Goal: Information Seeking & Learning: Learn about a topic

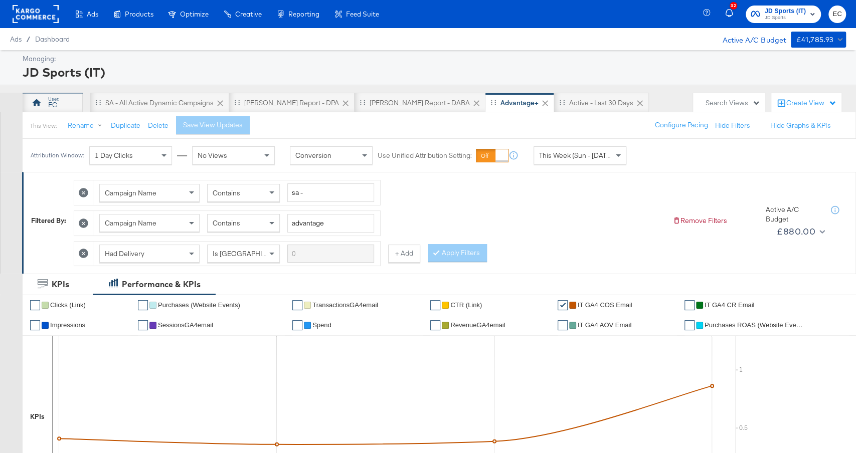
click at [63, 108] on div "EC" at bounding box center [53, 103] width 60 height 20
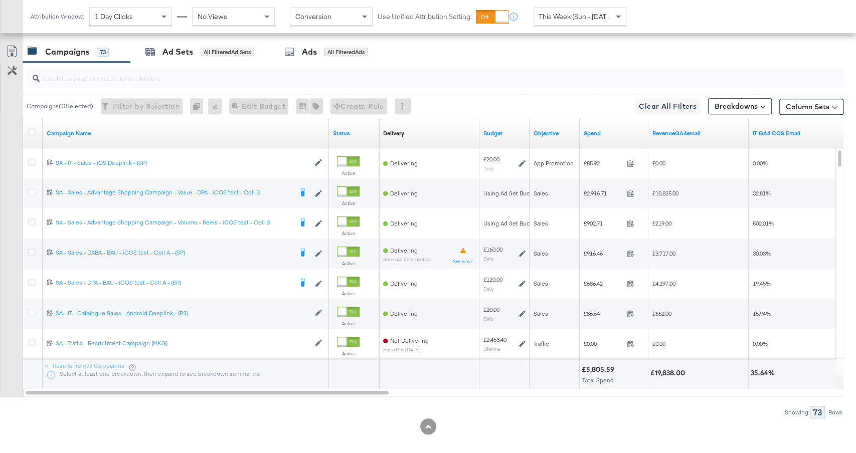
scroll to position [506, 0]
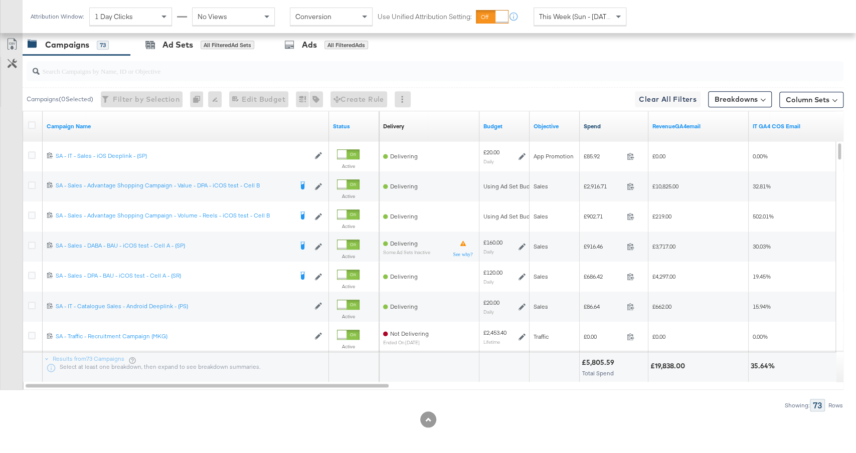
click at [615, 124] on link "Spend" at bounding box center [613, 126] width 61 height 8
click at [327, 74] on input "search" at bounding box center [404, 67] width 729 height 20
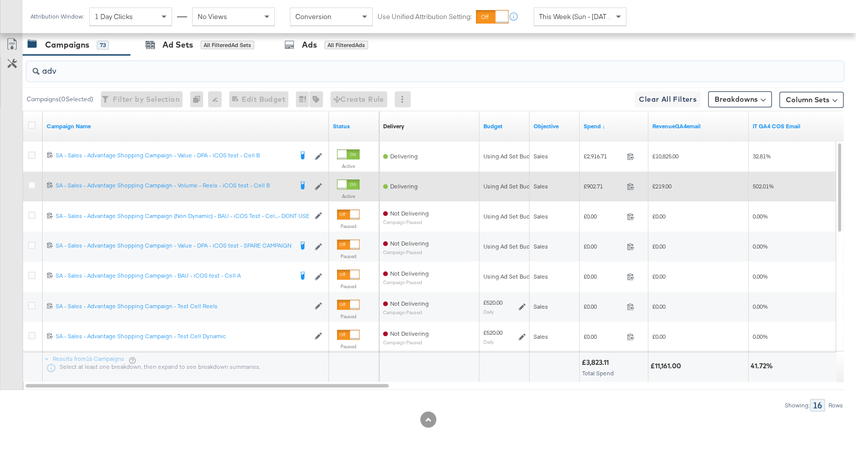
type input "adv"
click at [25, 187] on div at bounding box center [33, 186] width 19 height 18
click at [32, 181] on icon at bounding box center [32, 185] width 8 height 8
click at [0, 0] on input "checkbox" at bounding box center [0, 0] width 0 height 0
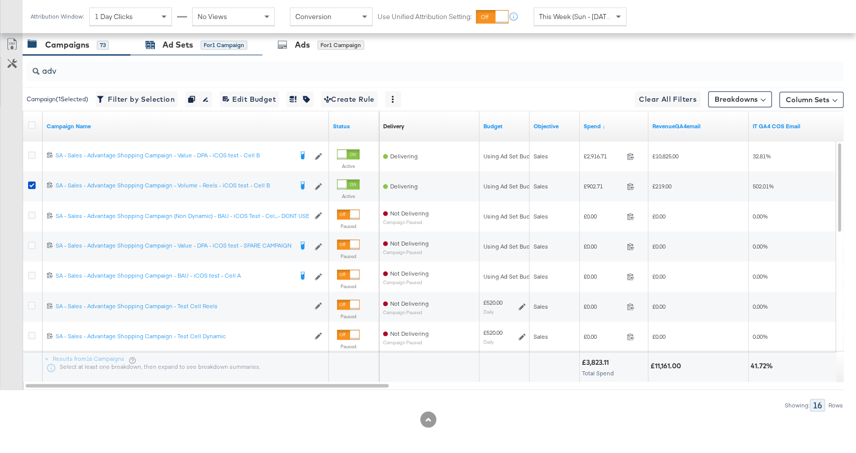
click at [202, 48] on div "Ad Sets for 1 Campaign" at bounding box center [196, 45] width 102 height 12
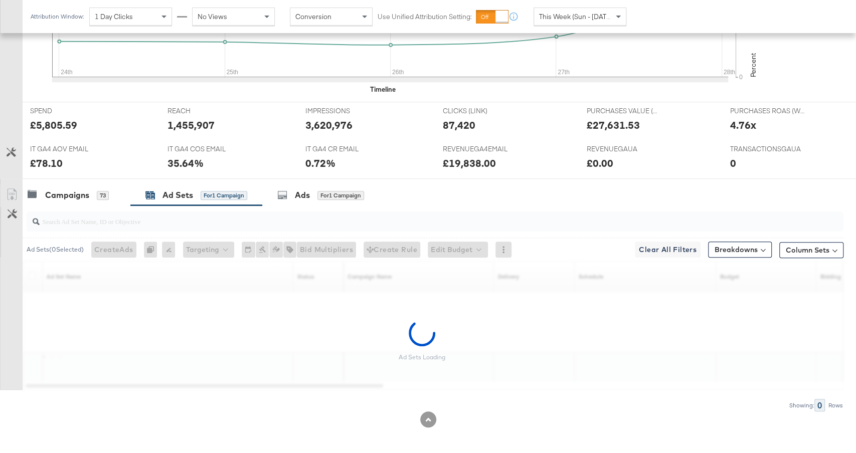
scroll to position [326, 0]
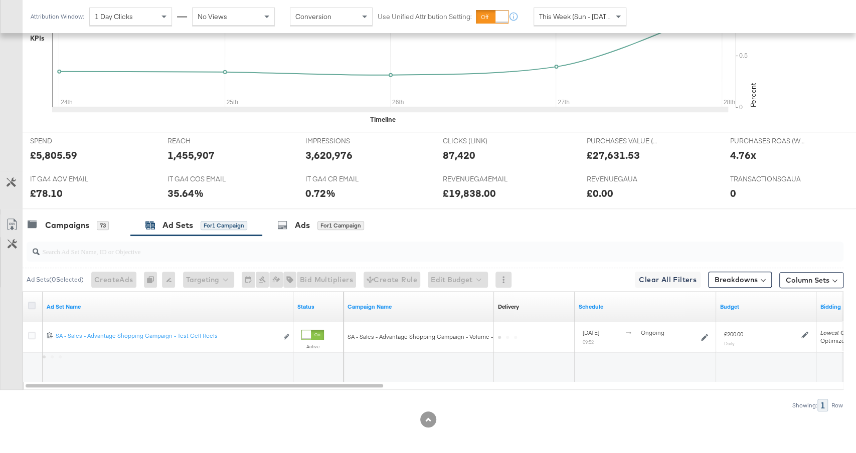
click at [32, 302] on icon at bounding box center [32, 306] width 8 height 8
click at [0, 0] on input "checkbox" at bounding box center [0, 0] width 0 height 0
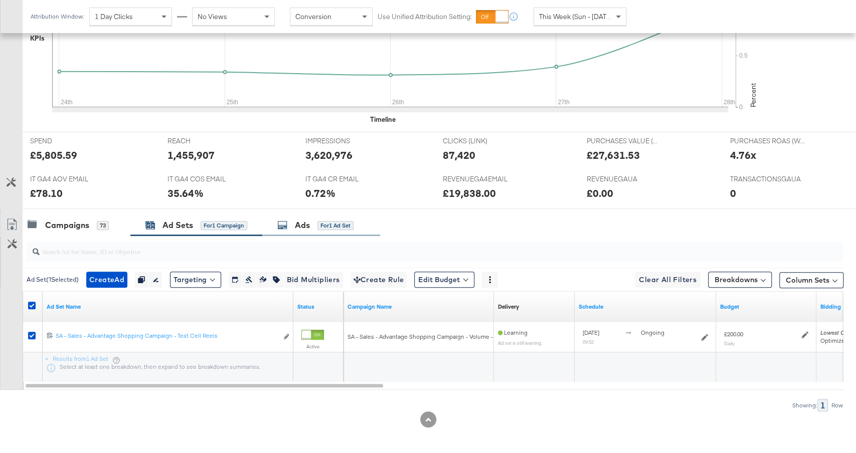
click at [308, 222] on div "Ads" at bounding box center [302, 226] width 15 height 12
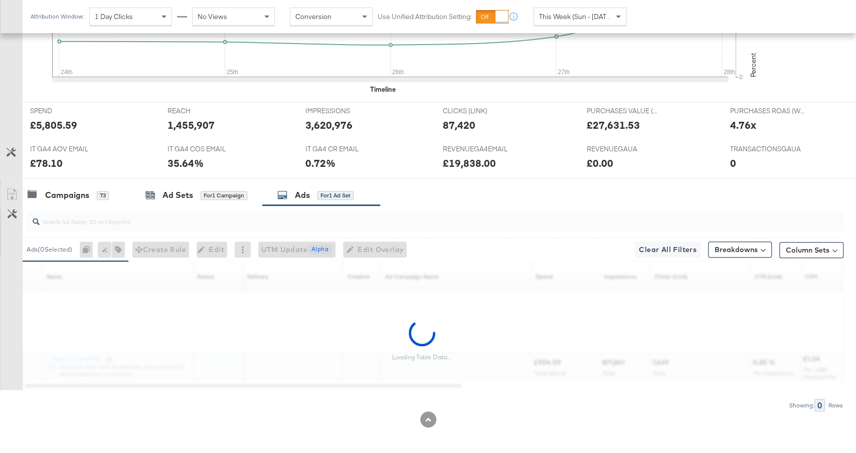
scroll to position [506, 0]
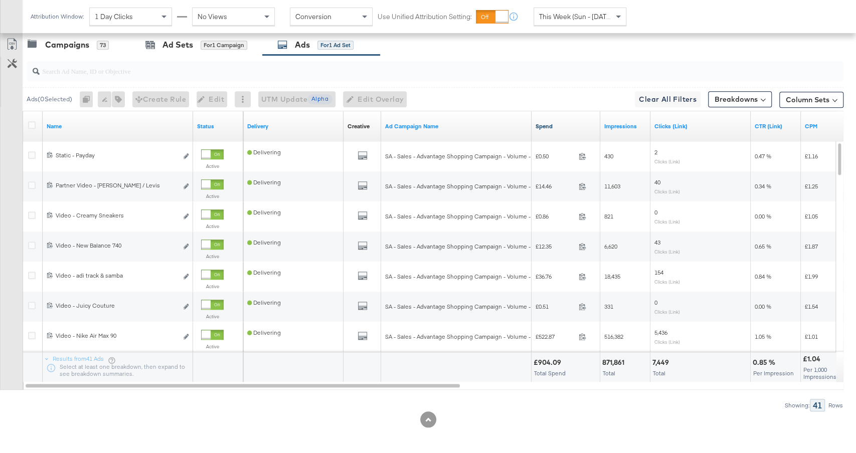
click at [568, 123] on link "Spend" at bounding box center [565, 126] width 61 height 8
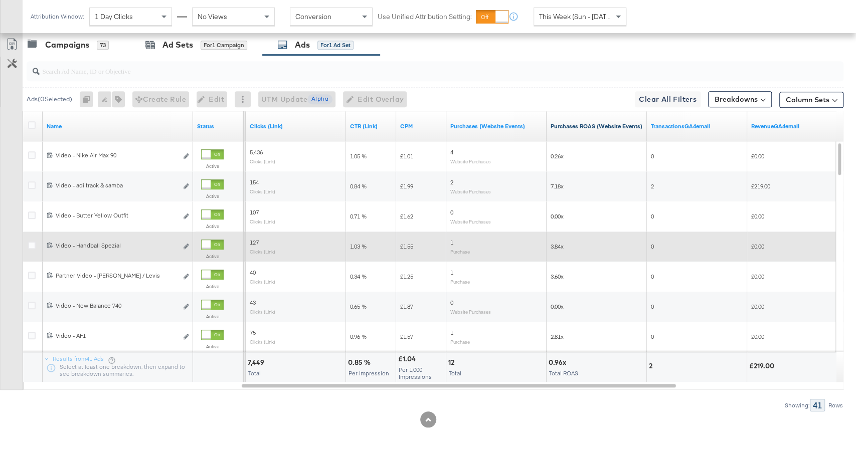
click at [570, 122] on link "Purchases ROAS (Website Events)" at bounding box center [596, 126] width 92 height 8
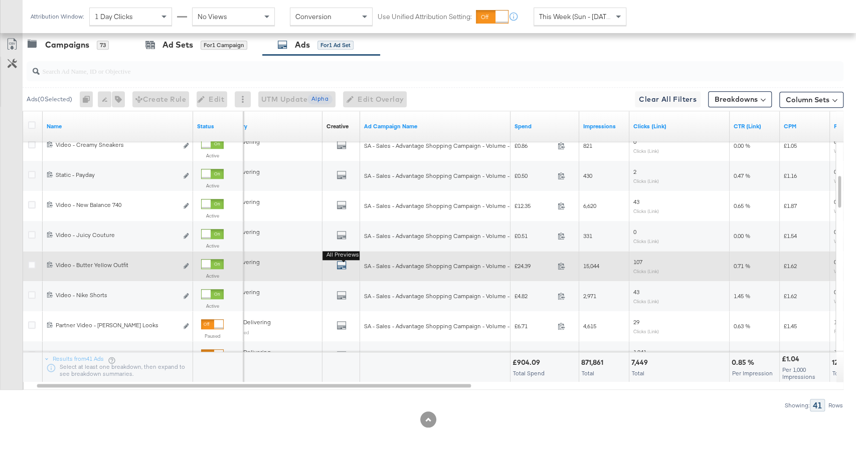
click at [344, 264] on icon "default" at bounding box center [341, 265] width 10 height 10
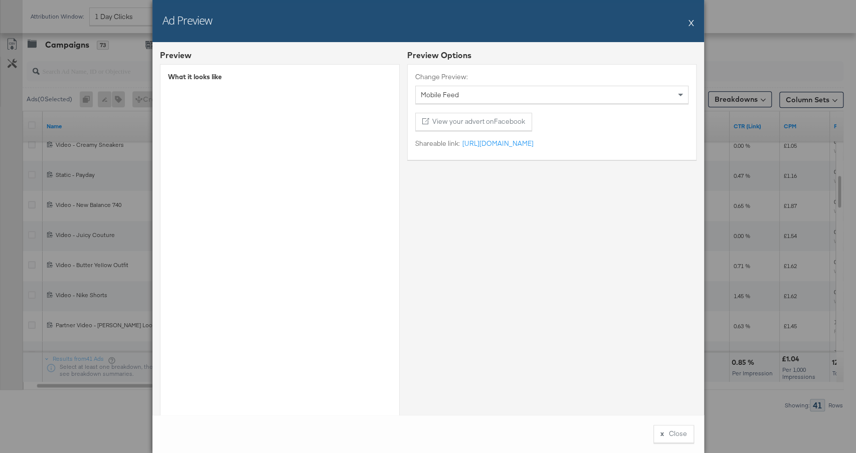
click at [692, 24] on button "X" at bounding box center [691, 23] width 6 height 20
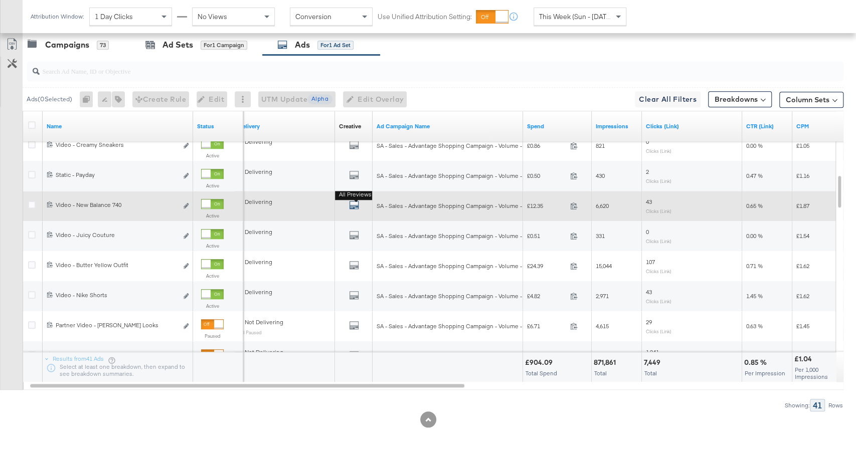
click at [358, 203] on icon "default" at bounding box center [354, 205] width 10 height 10
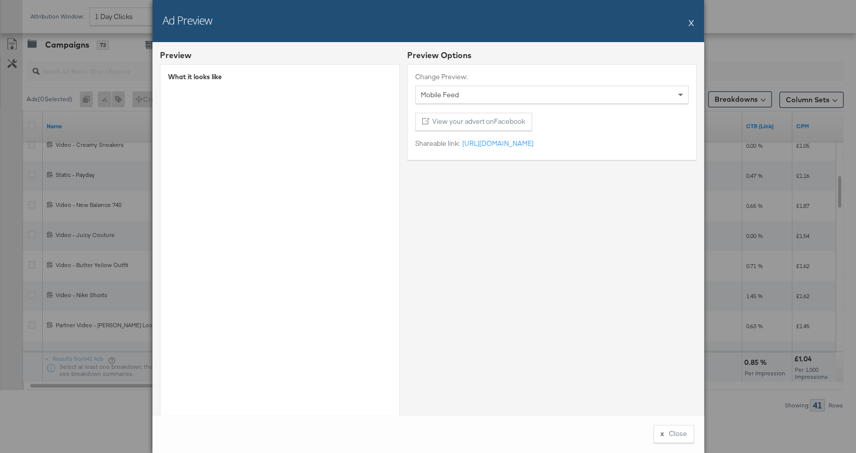
click at [689, 25] on button "X" at bounding box center [691, 23] width 6 height 20
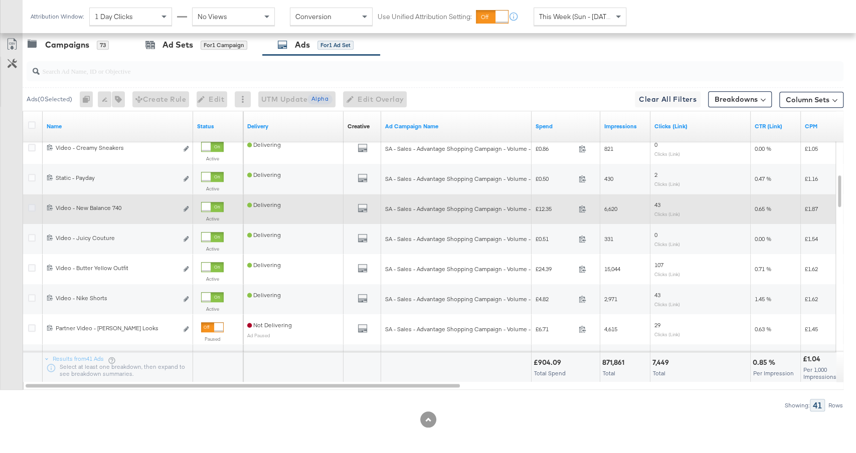
click at [31, 205] on icon at bounding box center [32, 208] width 8 height 8
click at [0, 0] on input "checkbox" at bounding box center [0, 0] width 0 height 0
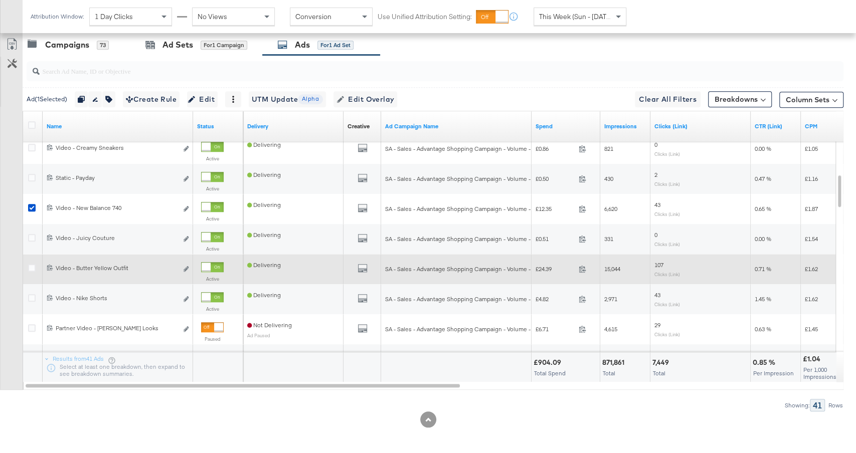
click at [26, 263] on div at bounding box center [33, 269] width 19 height 18
click at [30, 265] on icon at bounding box center [32, 268] width 8 height 8
click at [0, 0] on input "checkbox" at bounding box center [0, 0] width 0 height 0
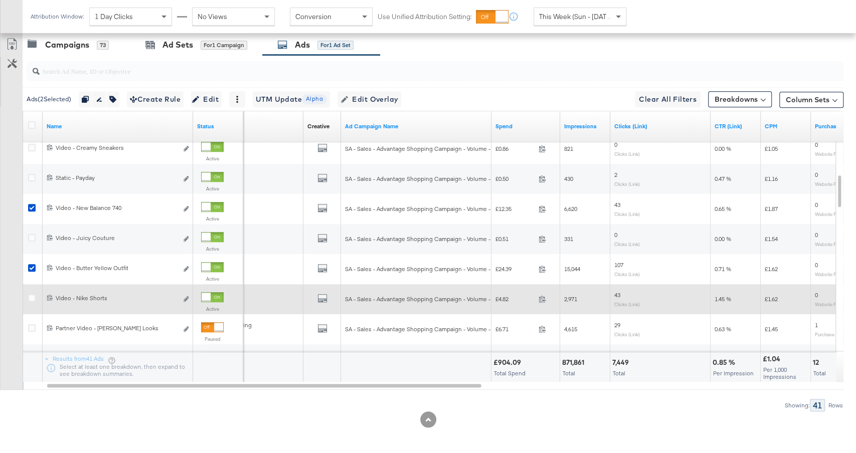
click at [324, 290] on div "All Previews" at bounding box center [322, 299] width 38 height 21
click at [324, 294] on icon "default" at bounding box center [322, 298] width 10 height 10
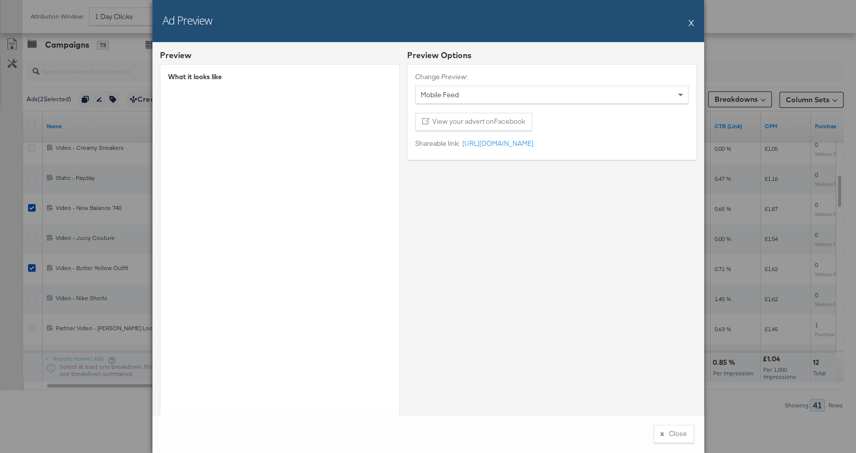
click at [692, 24] on button "X" at bounding box center [691, 23] width 6 height 20
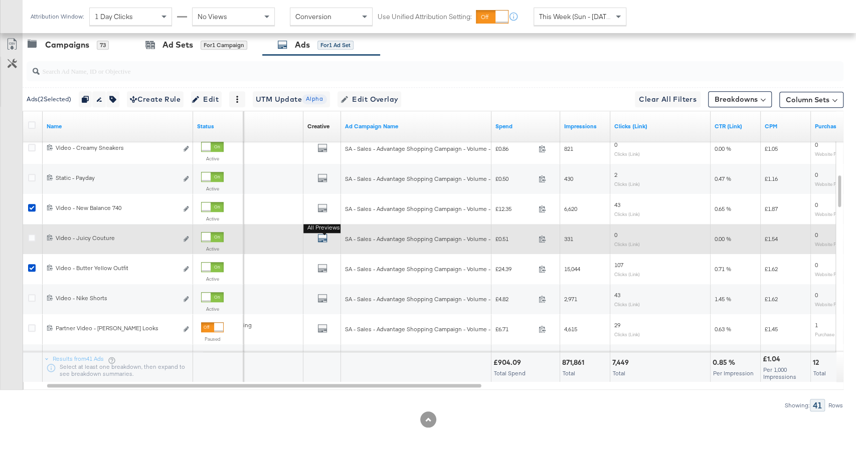
click at [322, 236] on icon "default" at bounding box center [322, 238] width 10 height 10
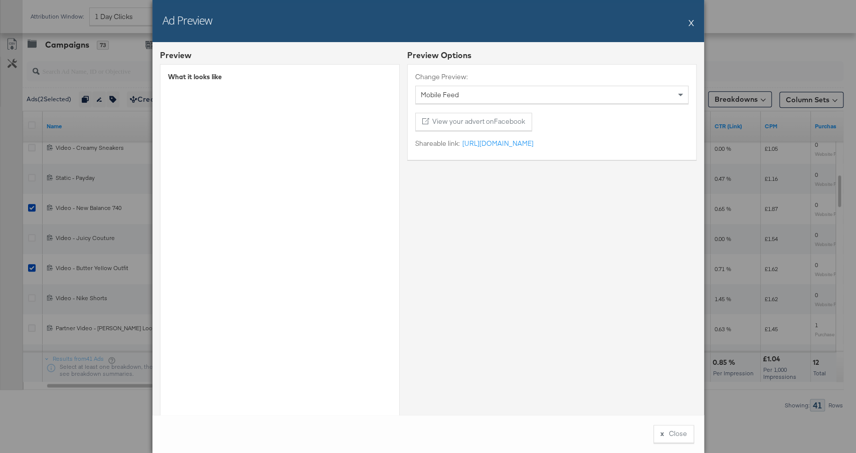
click at [691, 22] on button "X" at bounding box center [691, 23] width 6 height 20
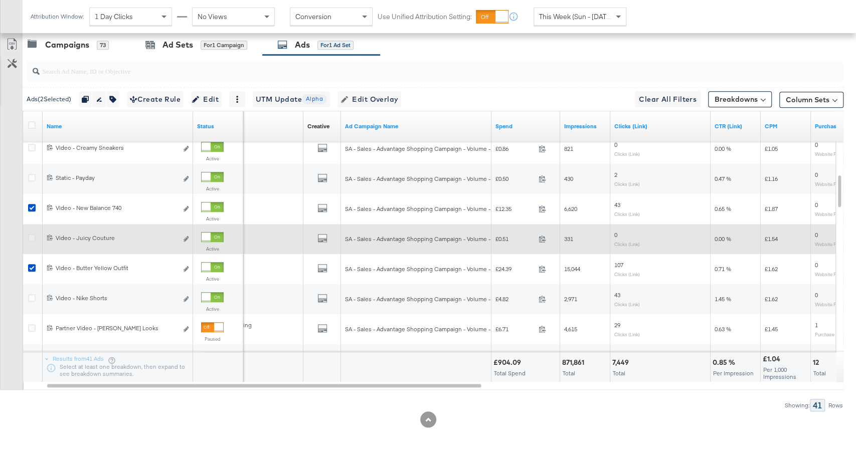
click at [31, 238] on icon at bounding box center [32, 238] width 8 height 8
click at [0, 0] on input "checkbox" at bounding box center [0, 0] width 0 height 0
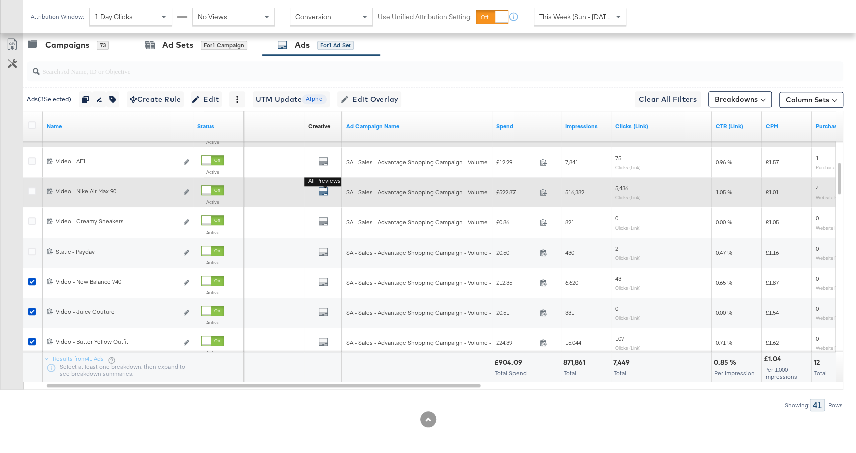
click at [324, 188] on icon "default" at bounding box center [323, 191] width 10 height 10
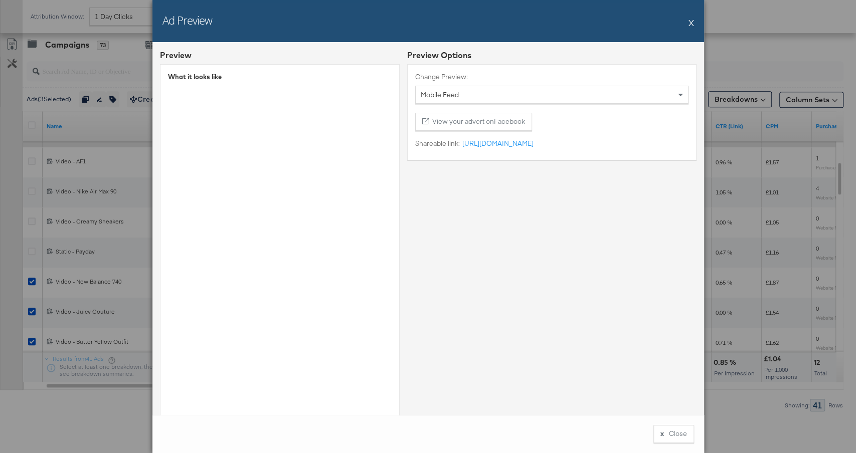
click at [690, 21] on button "X" at bounding box center [691, 23] width 6 height 20
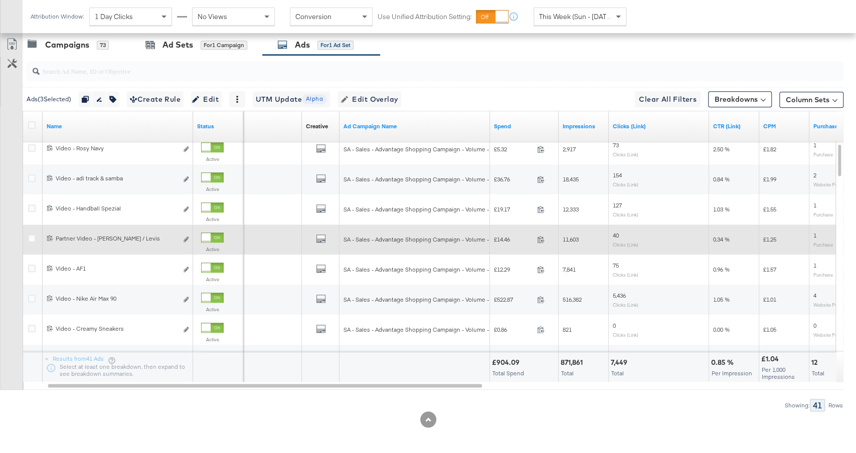
click at [325, 236] on div "All Previews" at bounding box center [321, 240] width 30 height 13
click at [323, 236] on icon "default" at bounding box center [321, 239] width 10 height 10
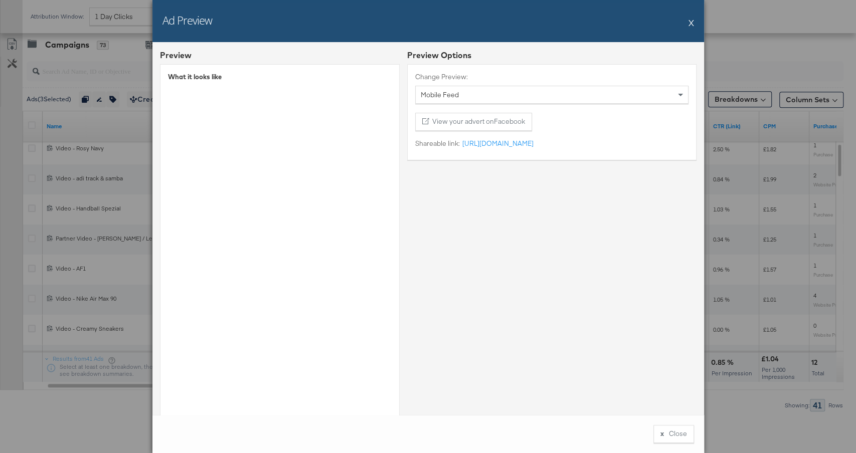
click at [690, 22] on button "X" at bounding box center [691, 23] width 6 height 20
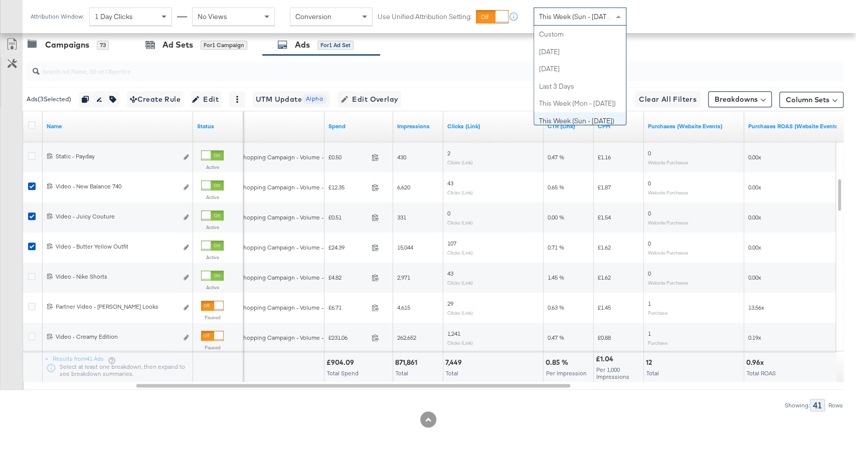
click at [571, 20] on span "This Week (Sun - [DATE])" at bounding box center [576, 16] width 75 height 9
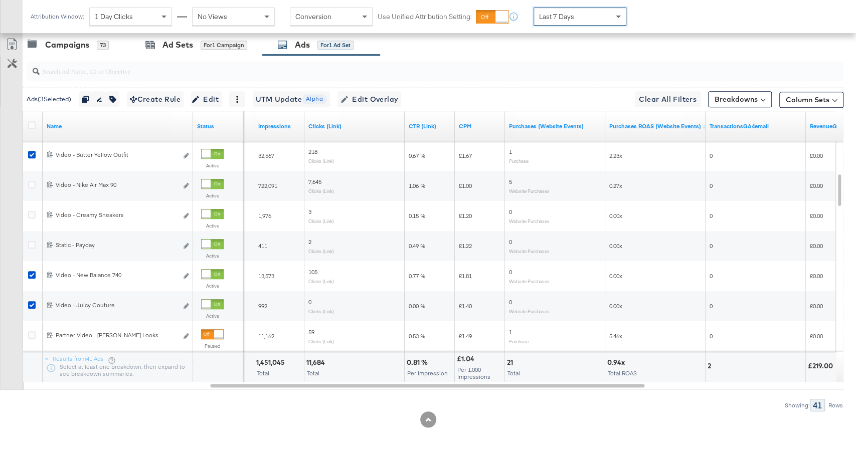
click at [558, 24] on div "Last 7 Days" at bounding box center [580, 16] width 92 height 17
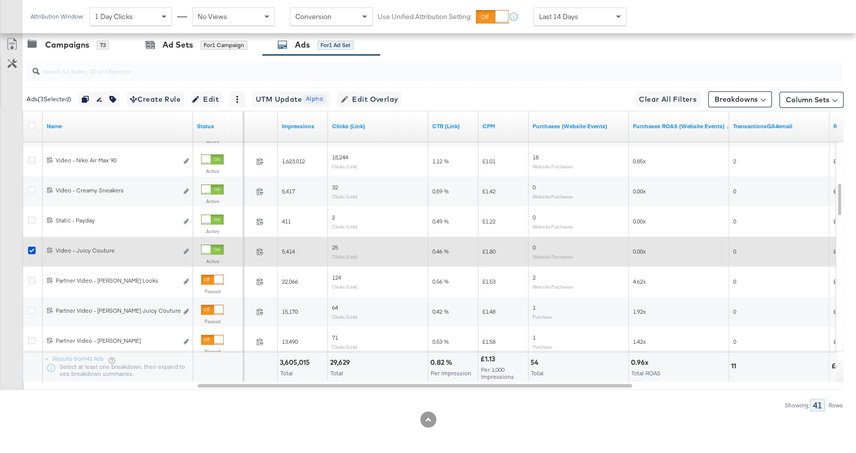
click at [212, 245] on div at bounding box center [212, 250] width 23 height 10
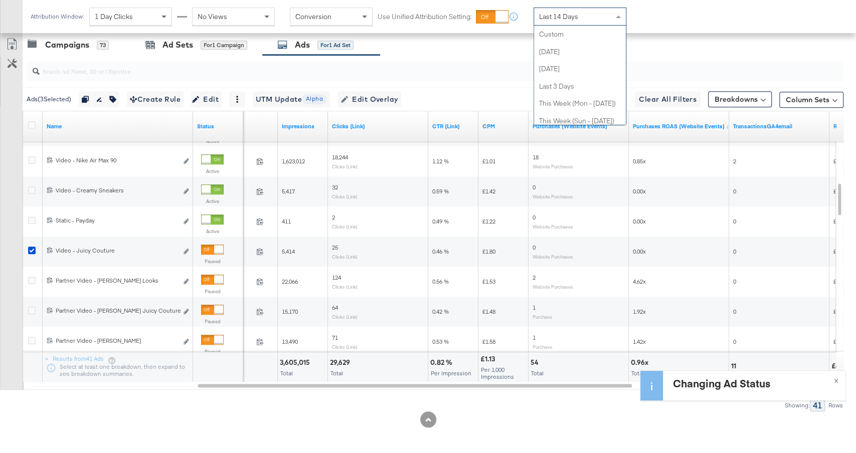
click at [560, 21] on div "Last 14 Days" at bounding box center [580, 16] width 92 height 17
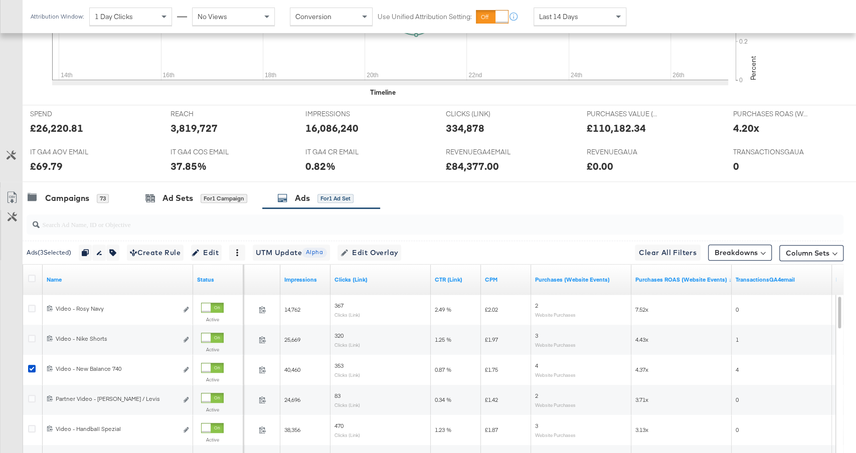
scroll to position [210, 0]
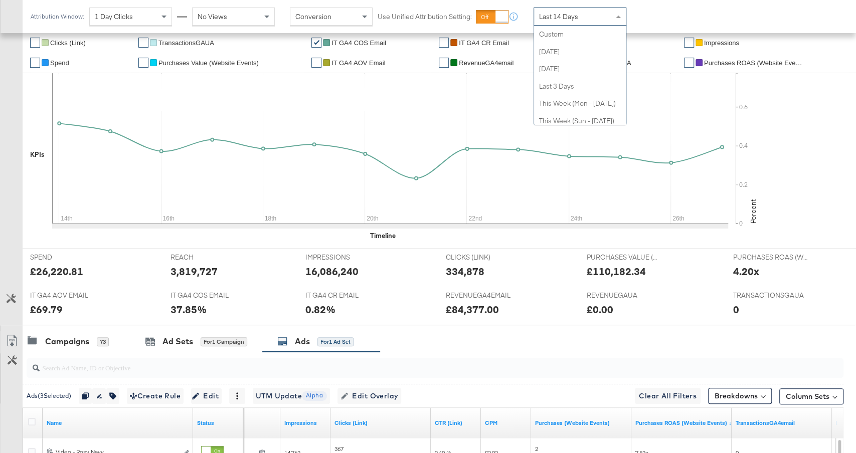
click at [559, 19] on span "Last 14 Days" at bounding box center [558, 16] width 39 height 9
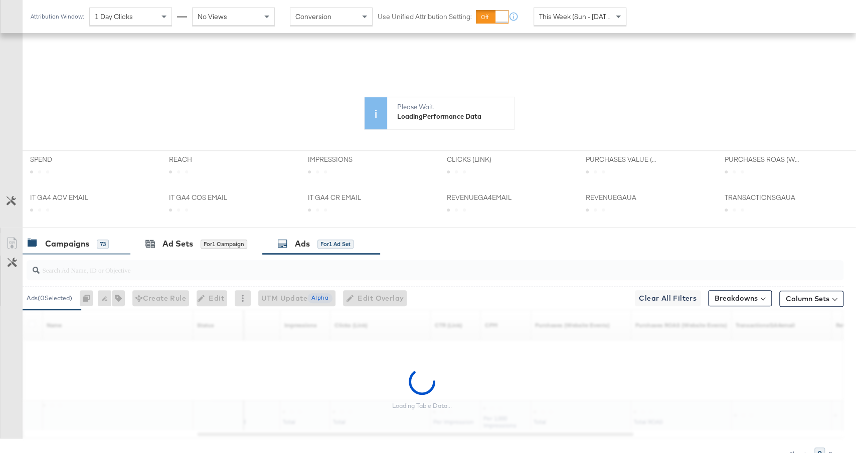
click at [82, 245] on div "Campaigns" at bounding box center [67, 244] width 44 height 12
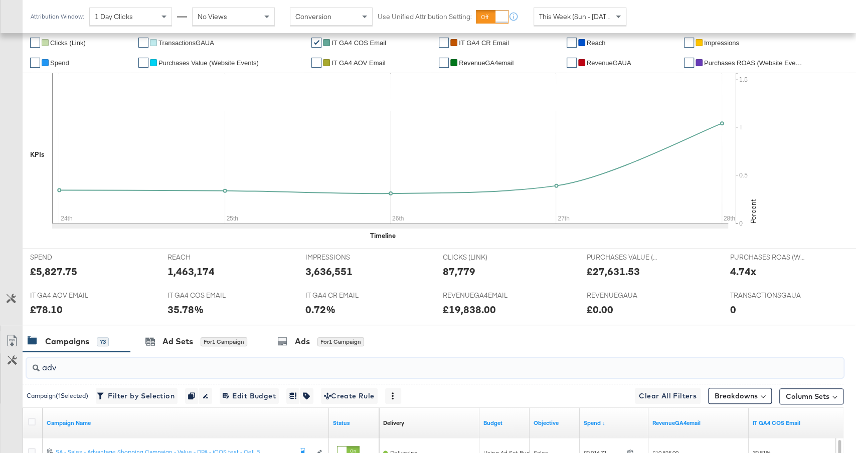
drag, startPoint x: 78, startPoint y: 367, endPoint x: 34, endPoint y: 367, distance: 44.6
click at [34, 367] on div "adv" at bounding box center [435, 368] width 817 height 20
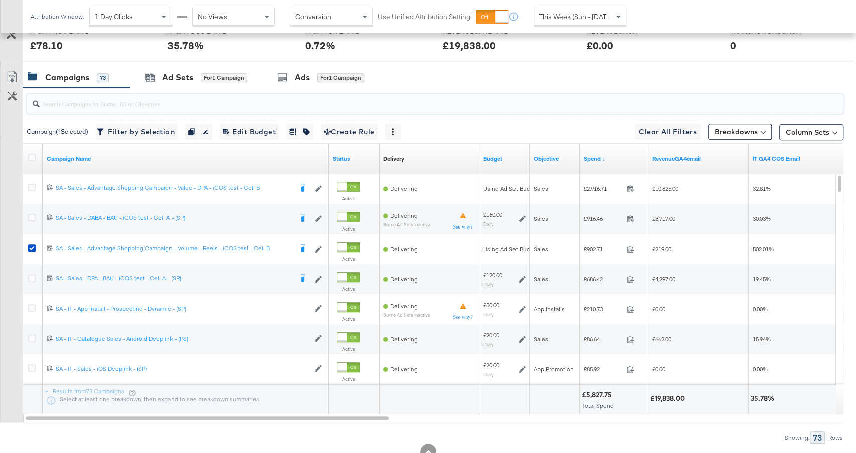
scroll to position [483, 0]
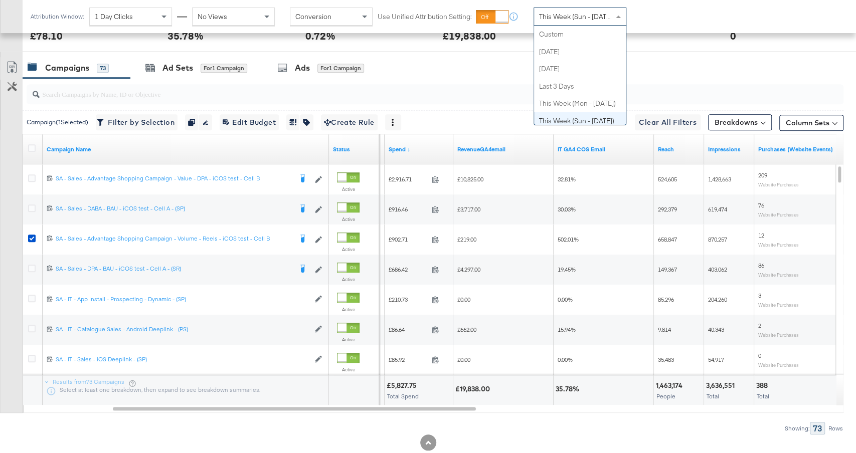
click at [583, 19] on span "This Week (Sun - [DATE])" at bounding box center [576, 16] width 75 height 9
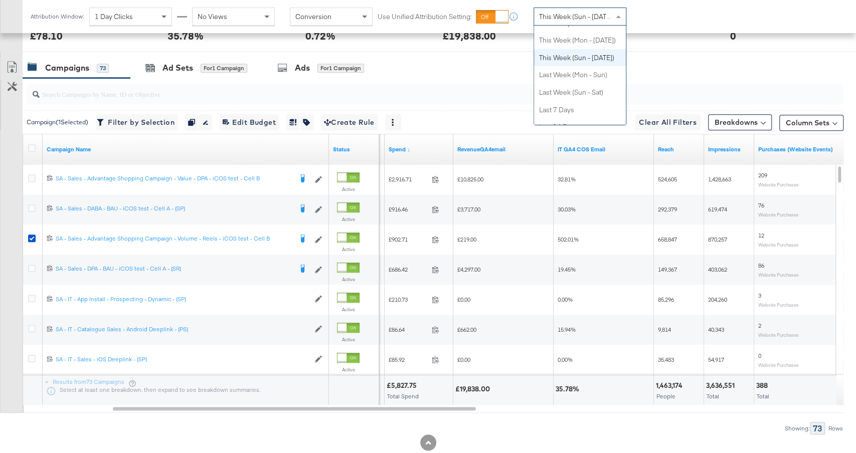
scroll to position [0, 0]
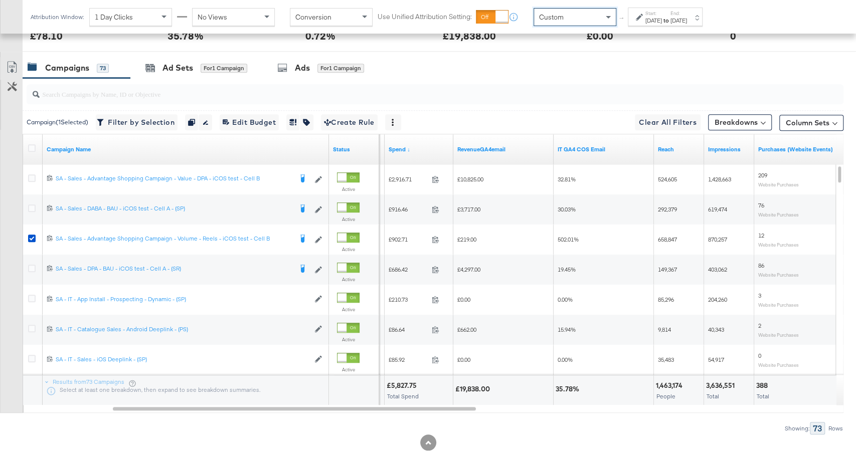
click at [653, 17] on div "[DATE]" at bounding box center [653, 21] width 17 height 8
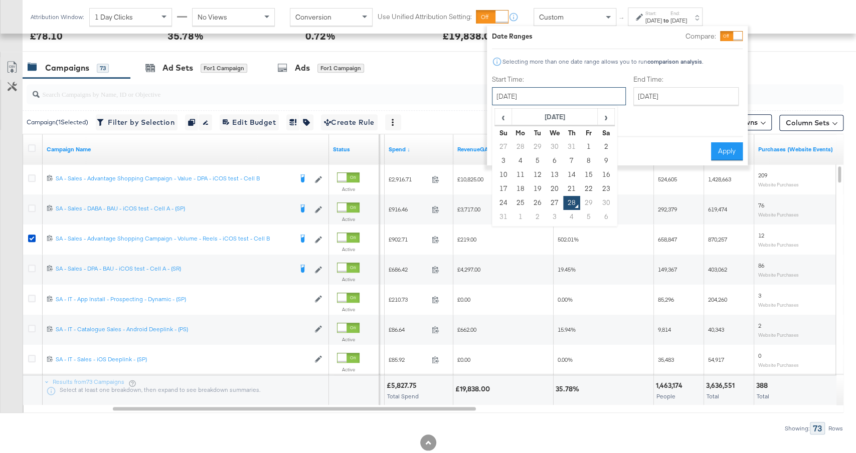
click at [513, 100] on input "[DATE]" at bounding box center [559, 96] width 134 height 18
click at [503, 203] on td "24" at bounding box center [503, 203] width 17 height 14
type input "[DATE]"
click at [640, 97] on input "[DATE]" at bounding box center [685, 96] width 105 height 18
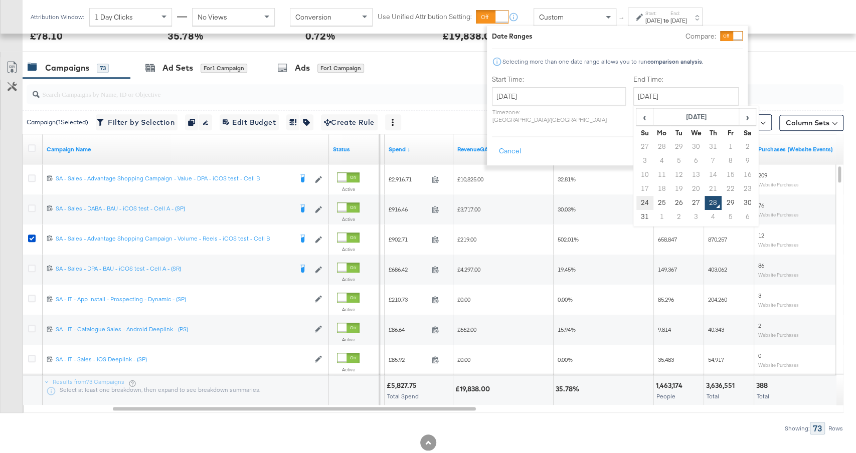
click at [636, 205] on td "24" at bounding box center [644, 203] width 17 height 14
type input "[DATE]"
click at [731, 142] on button "Apply" at bounding box center [727, 151] width 32 height 18
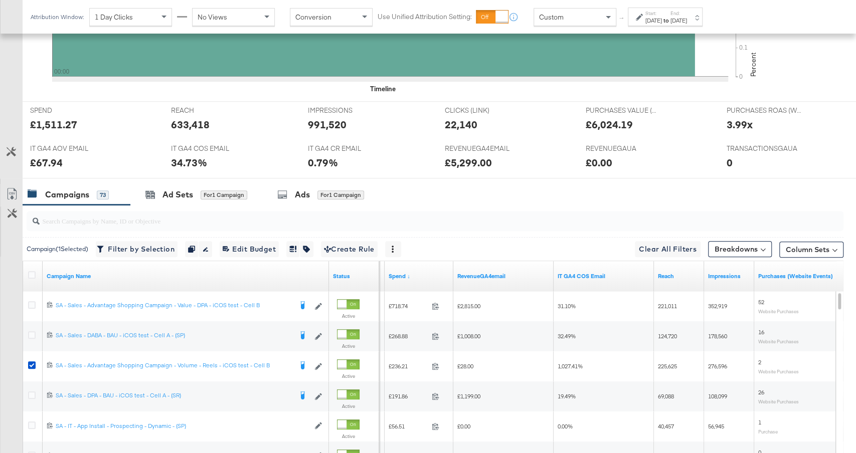
scroll to position [483, 0]
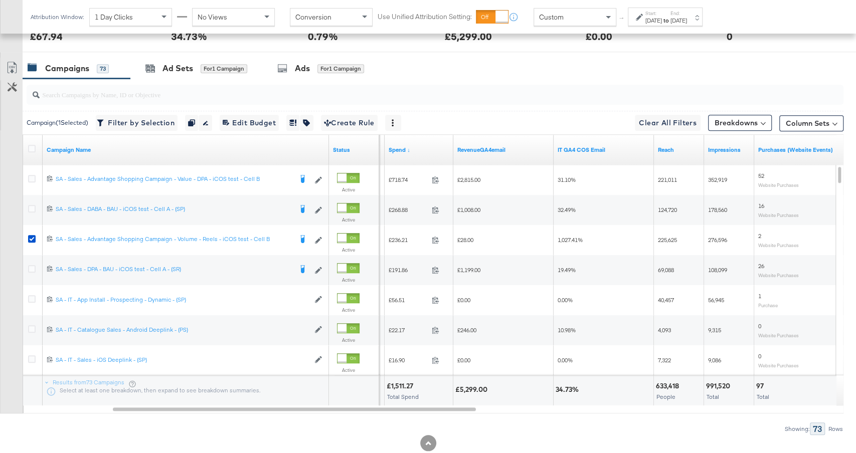
click at [657, 18] on div "[DATE]" at bounding box center [653, 21] width 17 height 8
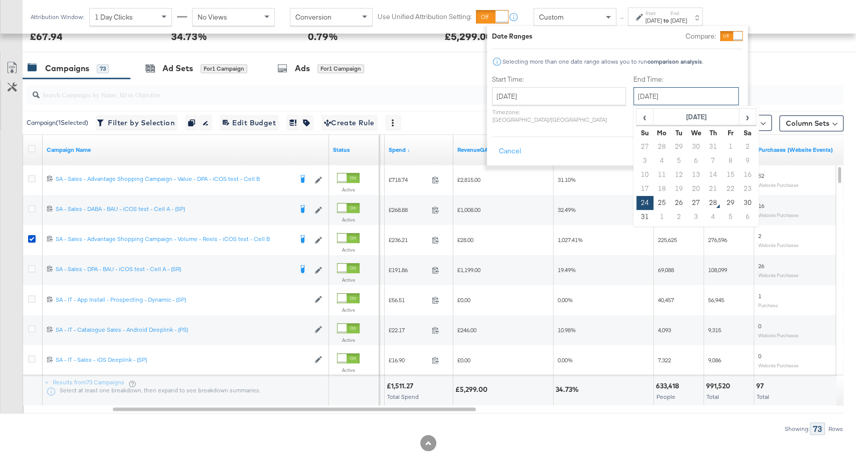
click at [644, 91] on input "[DATE]" at bounding box center [685, 96] width 105 height 18
click at [653, 201] on td "25" at bounding box center [661, 203] width 17 height 14
type input "[DATE]"
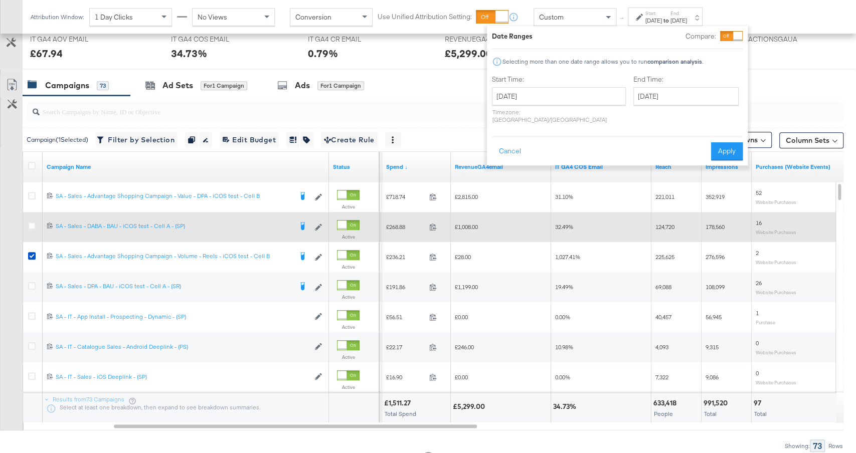
scroll to position [464, 0]
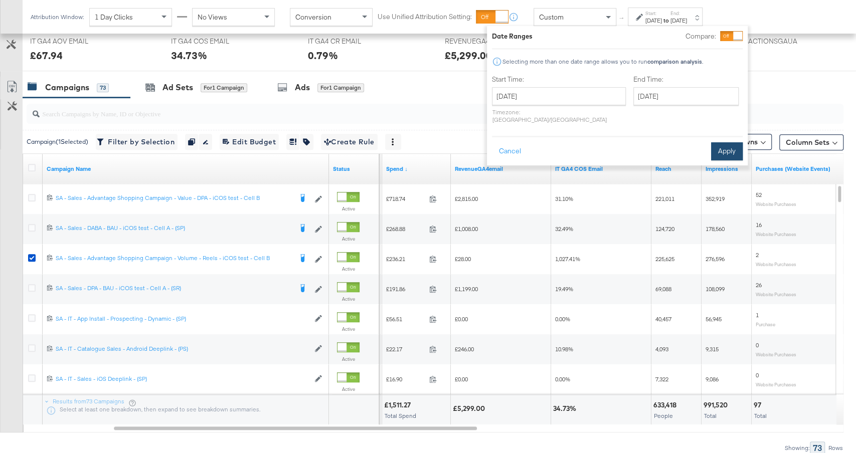
click at [723, 144] on button "Apply" at bounding box center [727, 151] width 32 height 18
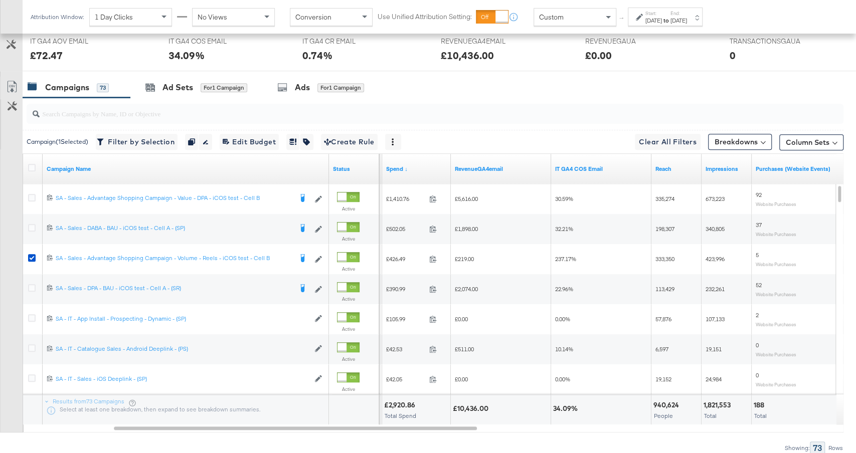
click at [687, 20] on div "[DATE]" at bounding box center [678, 21] width 17 height 8
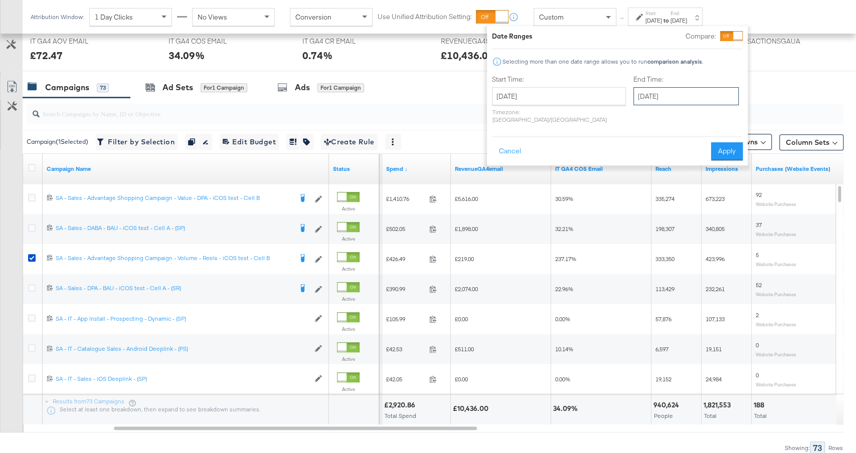
click at [679, 101] on input "[DATE]" at bounding box center [685, 96] width 105 height 18
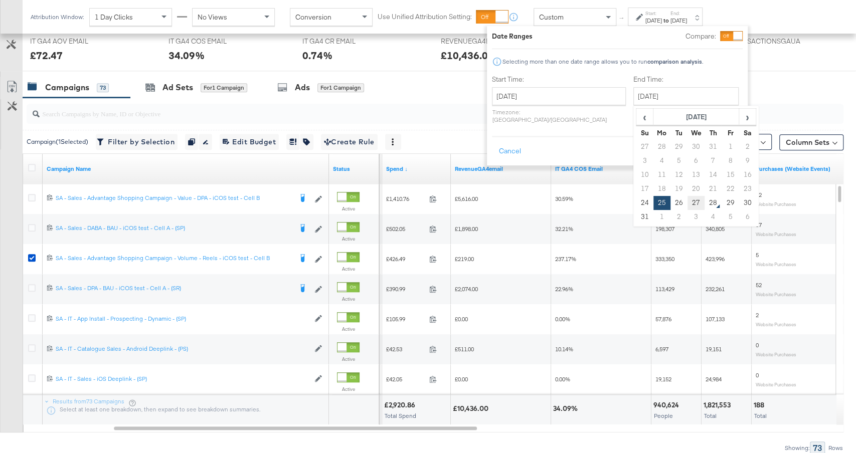
click at [687, 204] on td "27" at bounding box center [695, 203] width 17 height 14
type input "[DATE]"
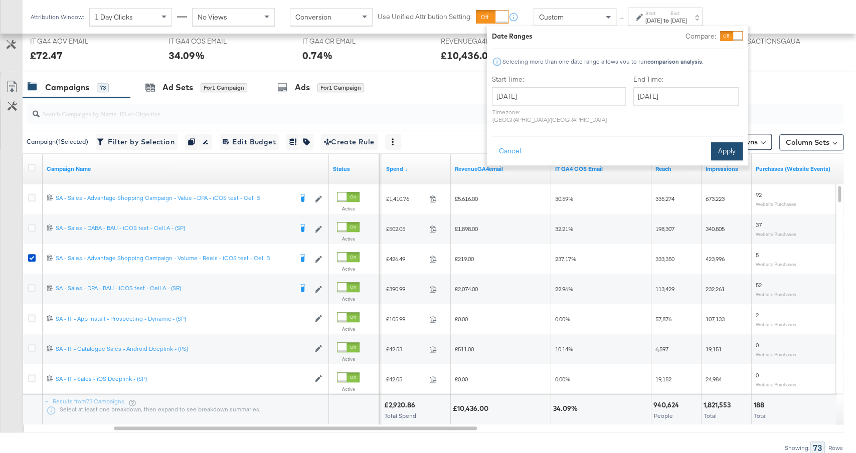
click at [720, 142] on button "Apply" at bounding box center [727, 151] width 32 height 18
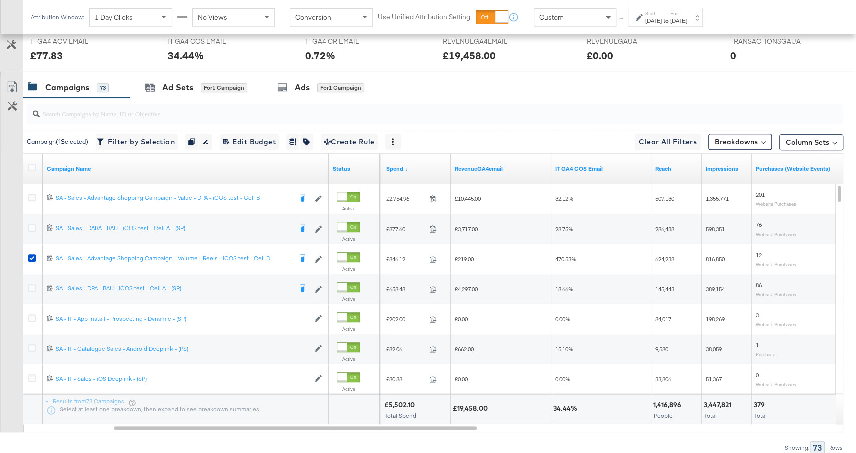
click at [687, 21] on div "[DATE]" at bounding box center [678, 21] width 17 height 8
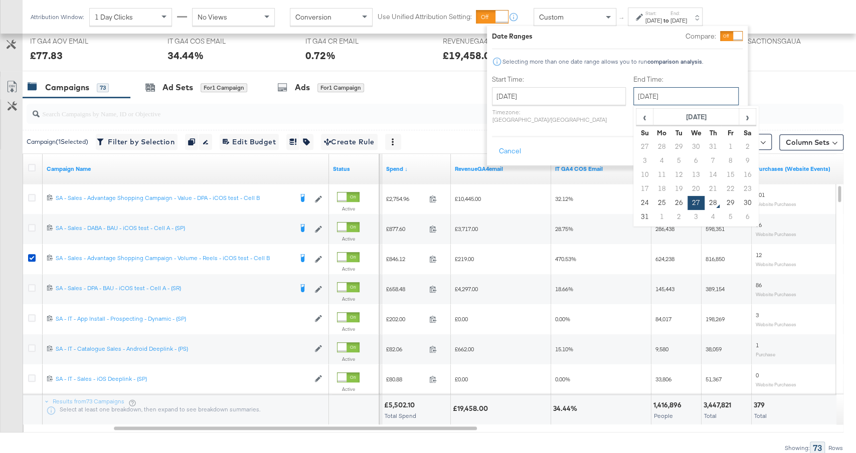
click at [676, 93] on input "[DATE]" at bounding box center [685, 96] width 105 height 18
click at [782, 77] on div "Campaigns 73 Ad Sets for 1 Campaign Ads for 1 Campaign" at bounding box center [439, 88] width 833 height 22
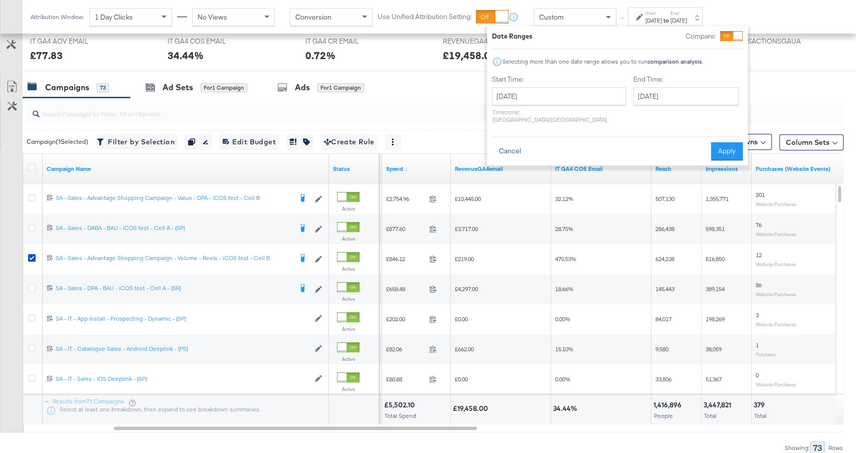
click at [504, 142] on button "Cancel" at bounding box center [510, 151] width 36 height 18
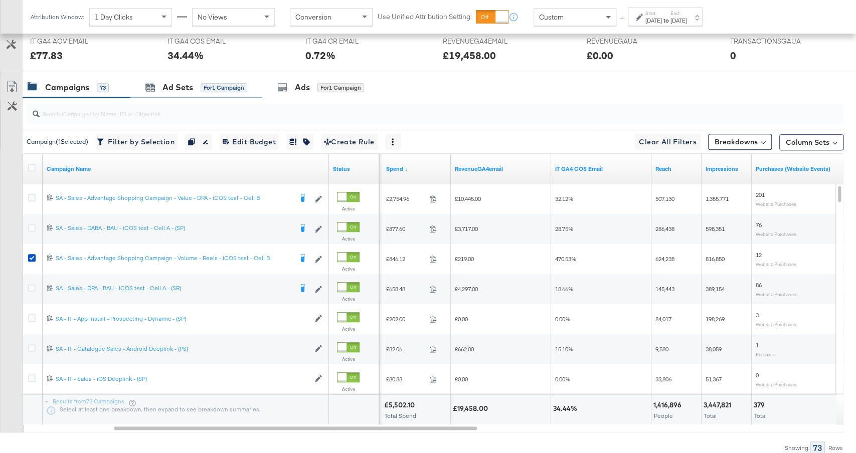
click at [212, 93] on div "Ad Sets for 1 Campaign" at bounding box center [196, 88] width 132 height 22
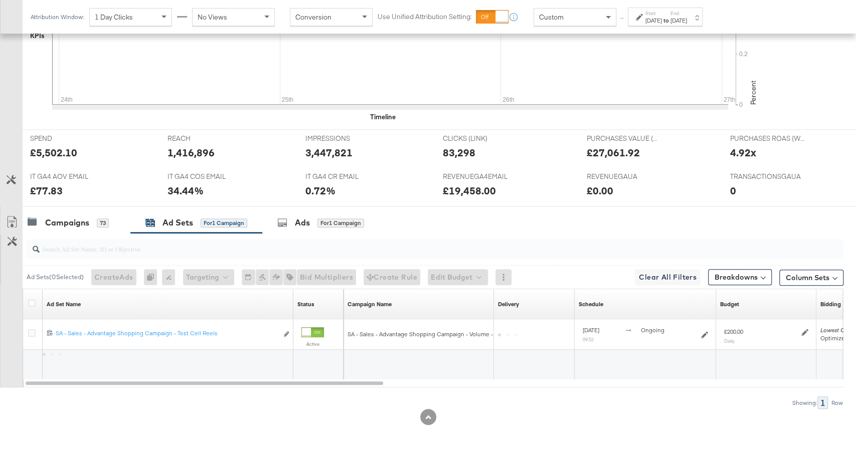
scroll to position [327, 0]
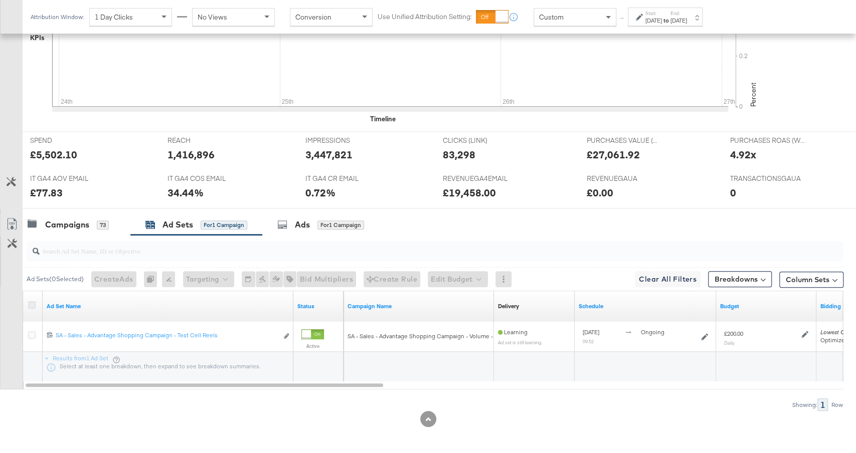
click at [31, 303] on icon at bounding box center [32, 305] width 8 height 8
click at [0, 0] on input "checkbox" at bounding box center [0, 0] width 0 height 0
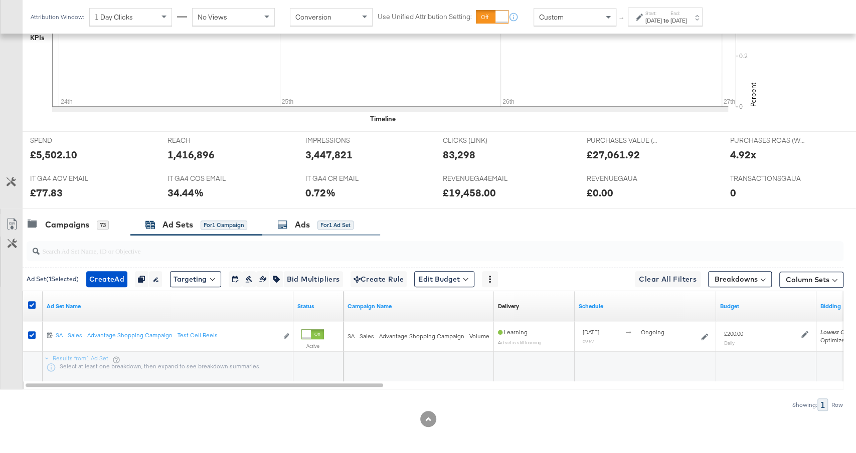
click at [312, 228] on div "Ads for 1 Ad Set" at bounding box center [315, 225] width 76 height 12
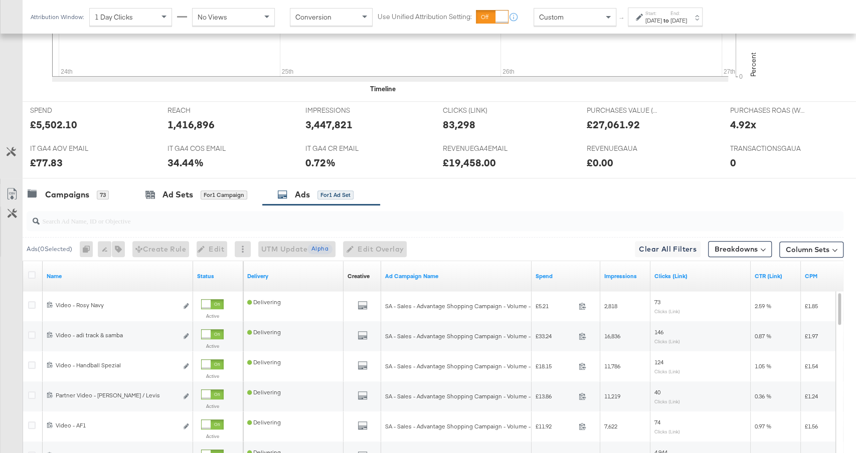
scroll to position [464, 0]
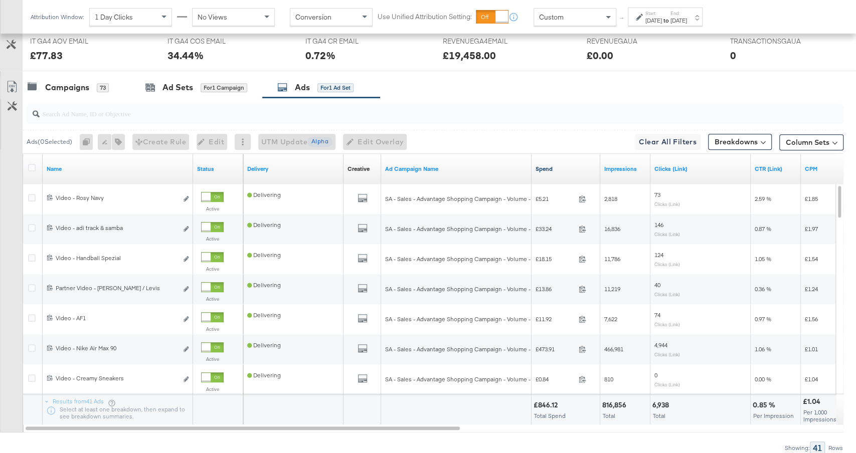
click at [555, 165] on link "Spend" at bounding box center [565, 169] width 61 height 8
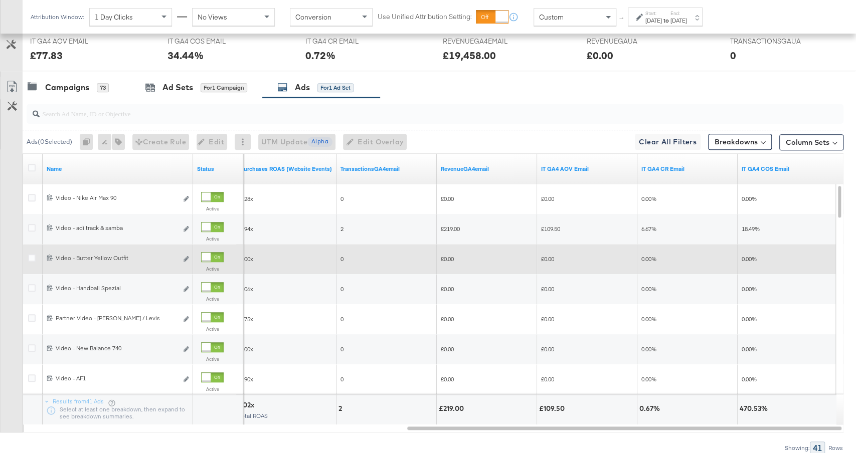
scroll to position [454, 0]
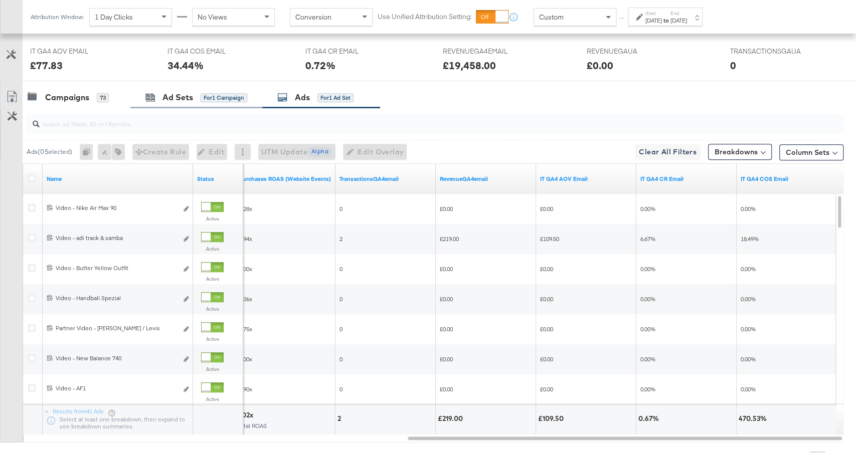
click at [210, 102] on div "Ad Sets for 1 Campaign" at bounding box center [196, 98] width 132 height 22
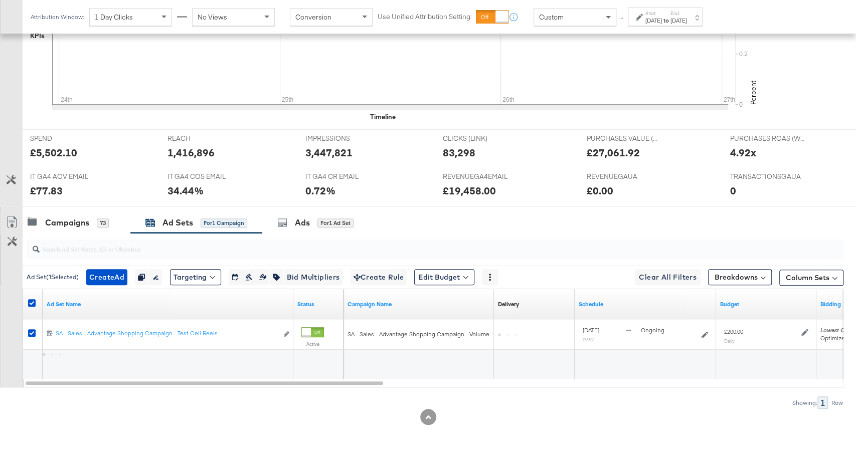
scroll to position [327, 0]
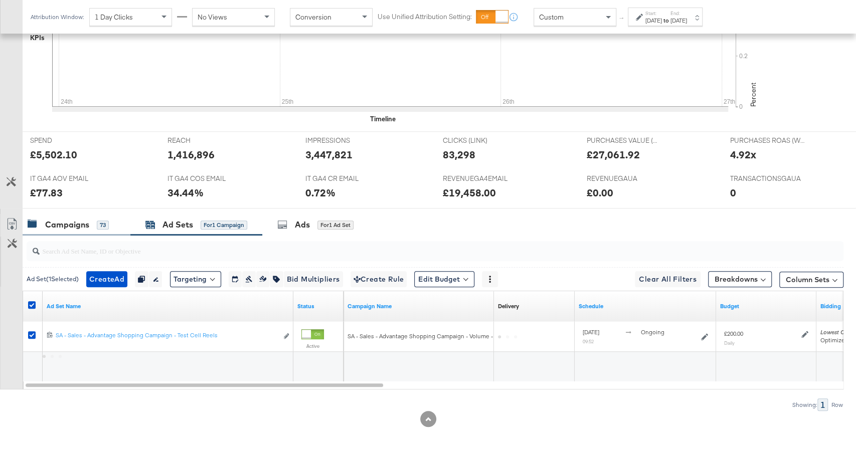
click at [63, 223] on div "Campaigns" at bounding box center [67, 225] width 44 height 12
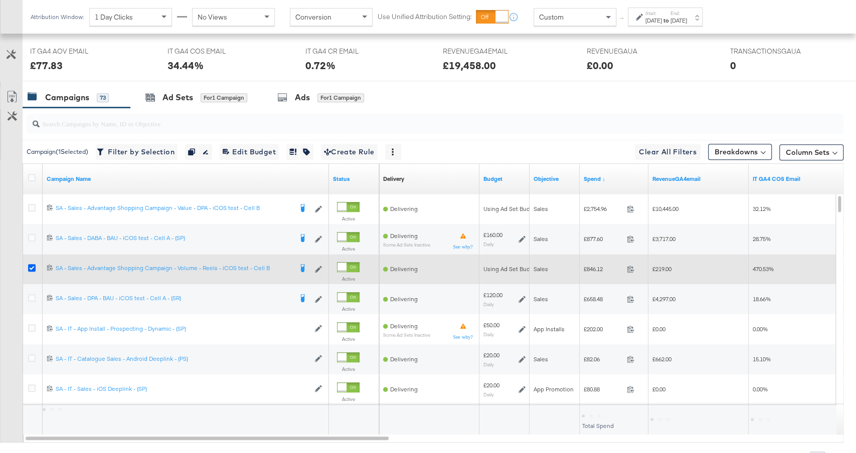
click at [30, 266] on icon at bounding box center [32, 268] width 8 height 8
click at [0, 0] on input "checkbox" at bounding box center [0, 0] width 0 height 0
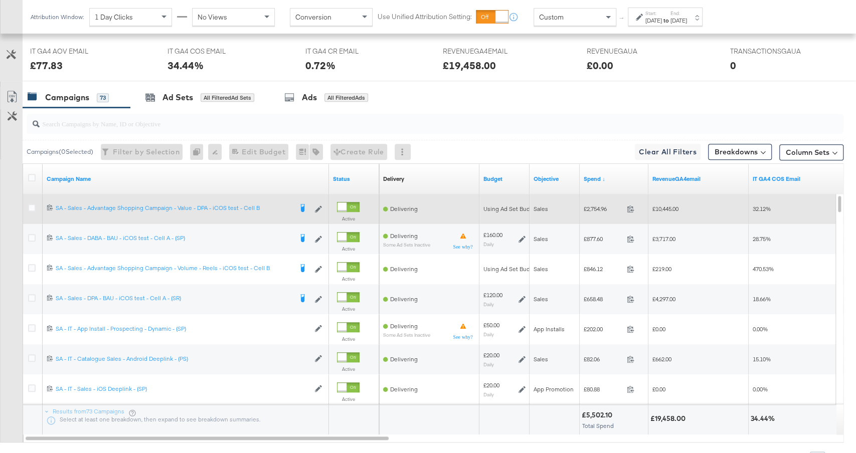
click at [29, 212] on div at bounding box center [33, 209] width 19 height 18
click at [30, 211] on div at bounding box center [33, 209] width 11 height 10
click at [30, 209] on icon at bounding box center [32, 208] width 8 height 8
click at [0, 0] on input "checkbox" at bounding box center [0, 0] width 0 height 0
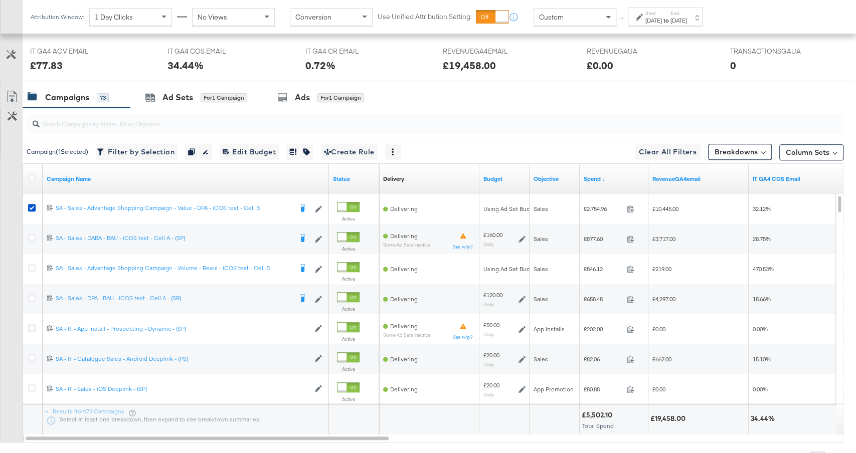
click at [198, 110] on input "search" at bounding box center [404, 120] width 729 height 20
click at [192, 99] on div "Ad Sets" at bounding box center [177, 98] width 31 height 12
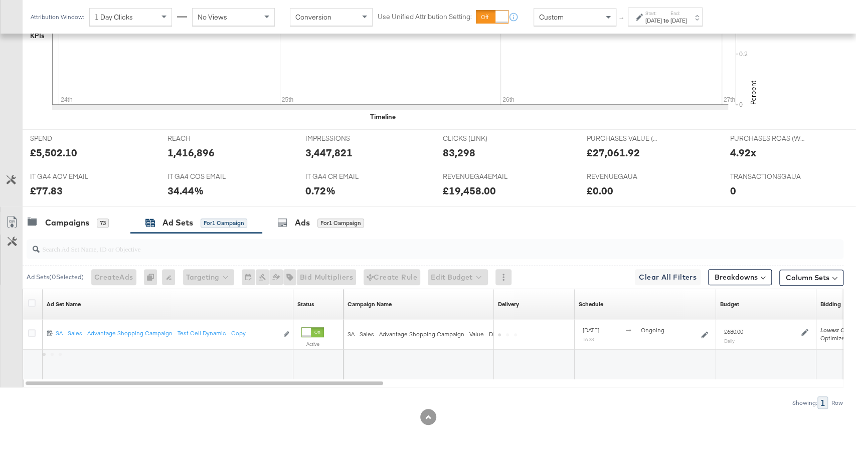
scroll to position [327, 0]
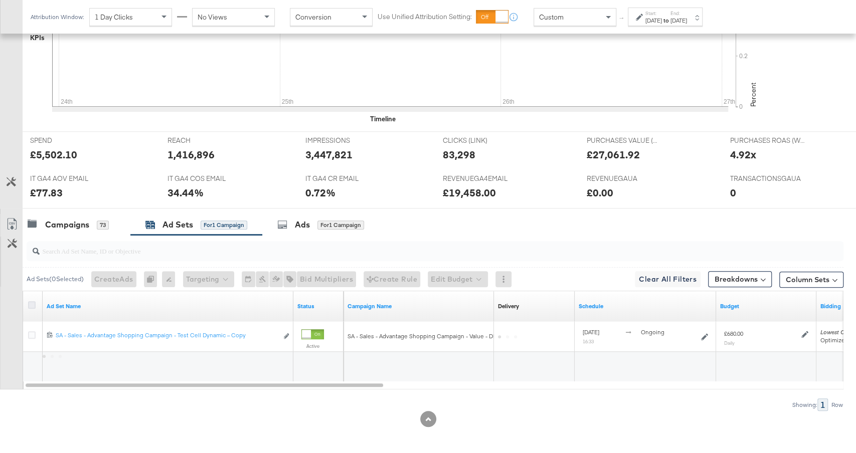
click at [31, 303] on icon at bounding box center [32, 305] width 8 height 8
click at [0, 0] on input "checkbox" at bounding box center [0, 0] width 0 height 0
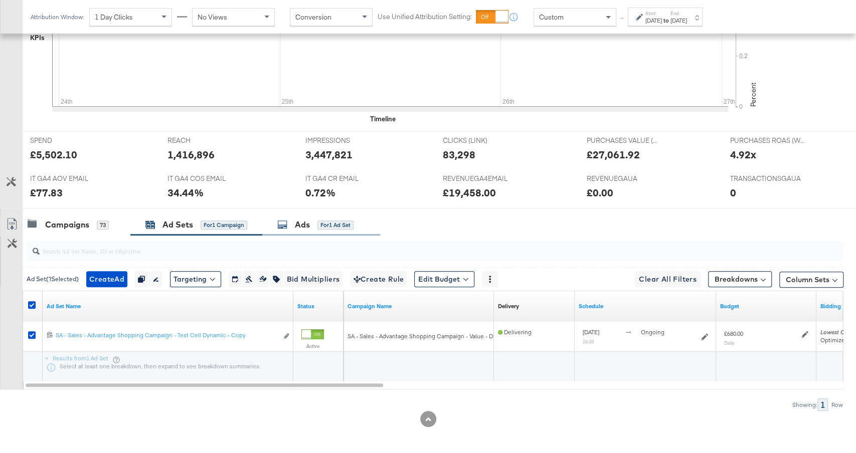
click at [299, 223] on div "Ads" at bounding box center [302, 225] width 15 height 12
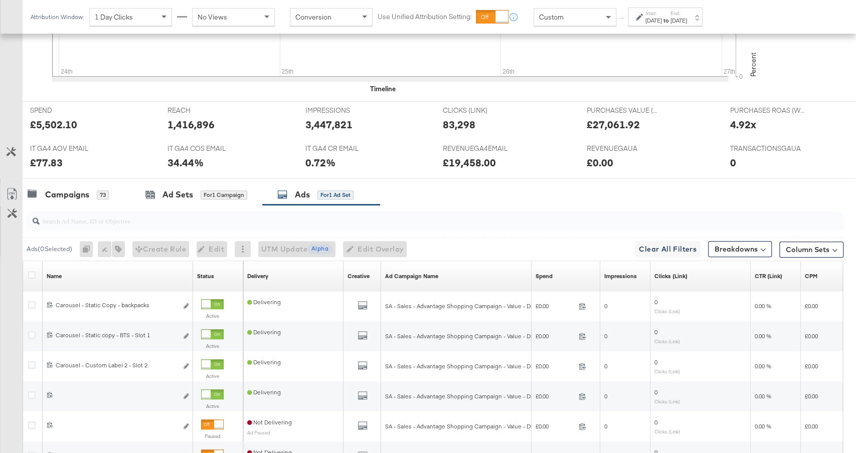
scroll to position [454, 0]
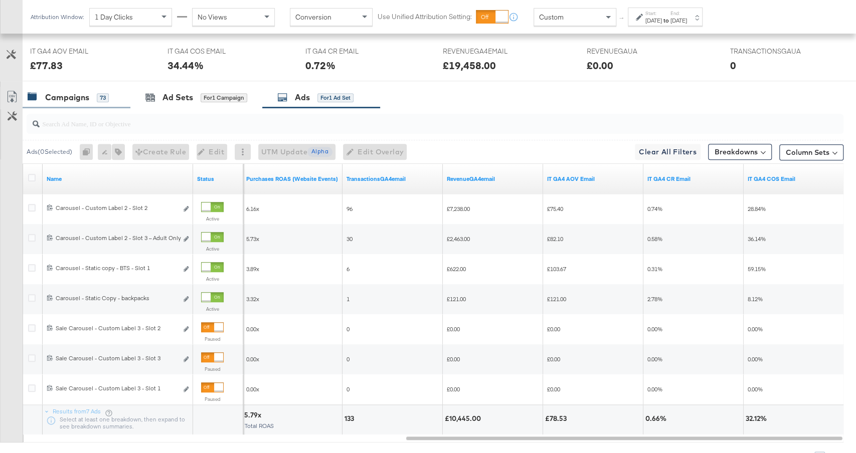
click at [96, 87] on div "Campaigns 73" at bounding box center [77, 98] width 108 height 22
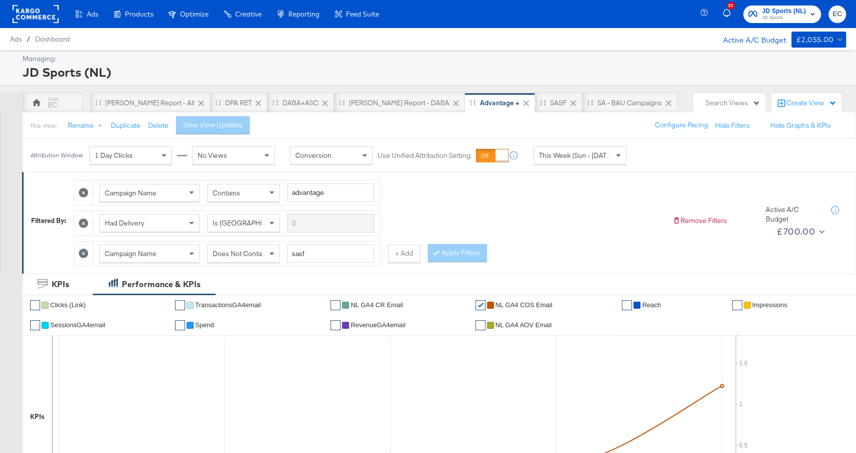
click at [225, 98] on div "DPA RET" at bounding box center [238, 103] width 27 height 10
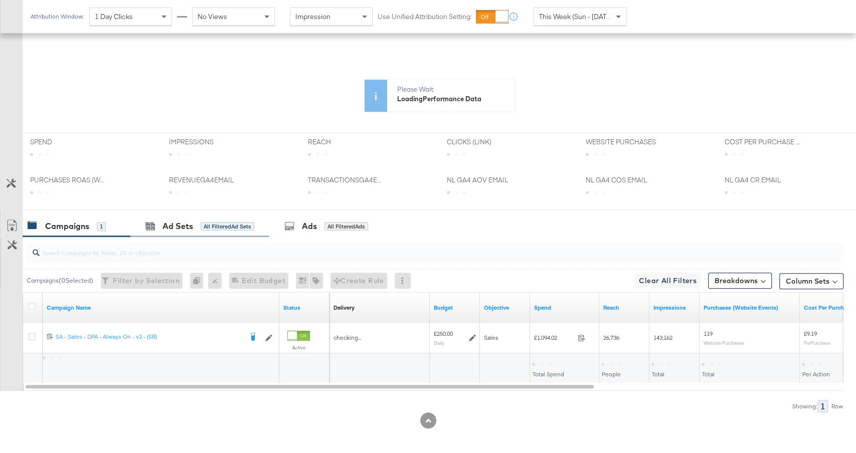
click at [223, 216] on div "Ad Sets All Filtered Ad Sets" at bounding box center [199, 227] width 139 height 22
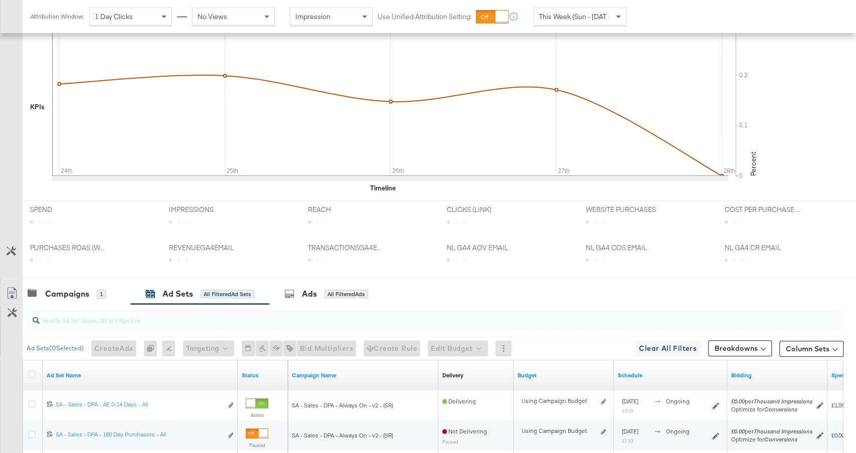
scroll to position [378, 0]
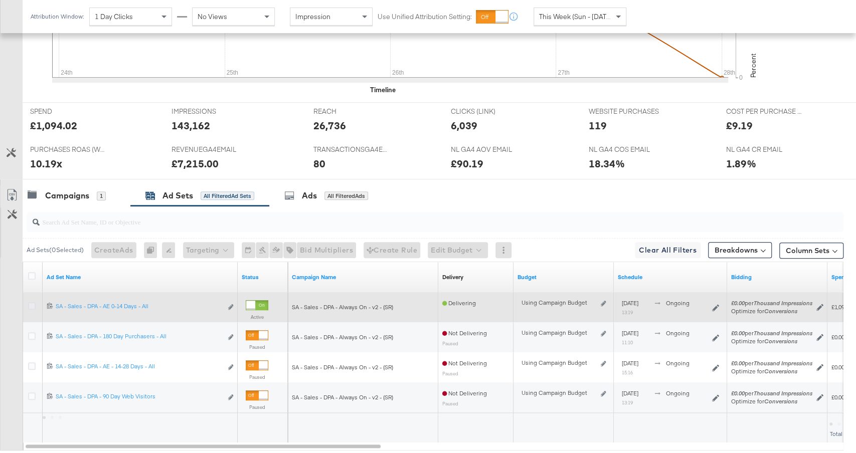
click at [28, 302] on icon at bounding box center [32, 306] width 8 height 8
click at [0, 0] on input "checkbox" at bounding box center [0, 0] width 0 height 0
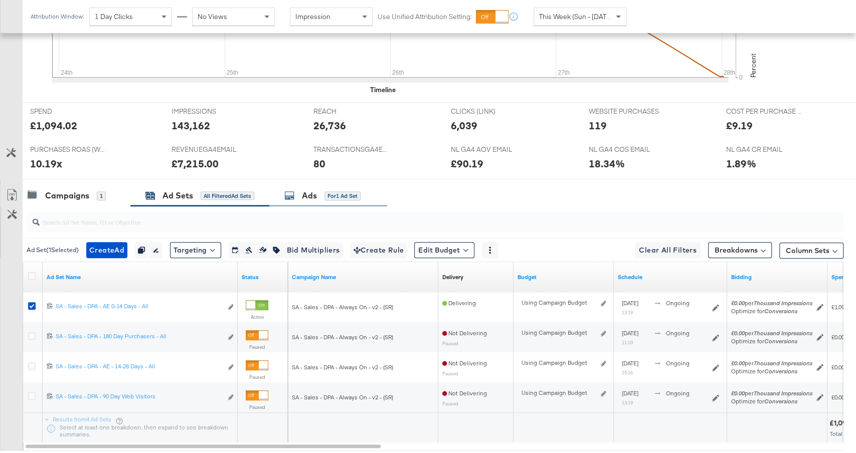
click at [319, 190] on div "Ads for 1 Ad Set" at bounding box center [322, 196] width 76 height 12
